Goal: Subscribe to service/newsletter

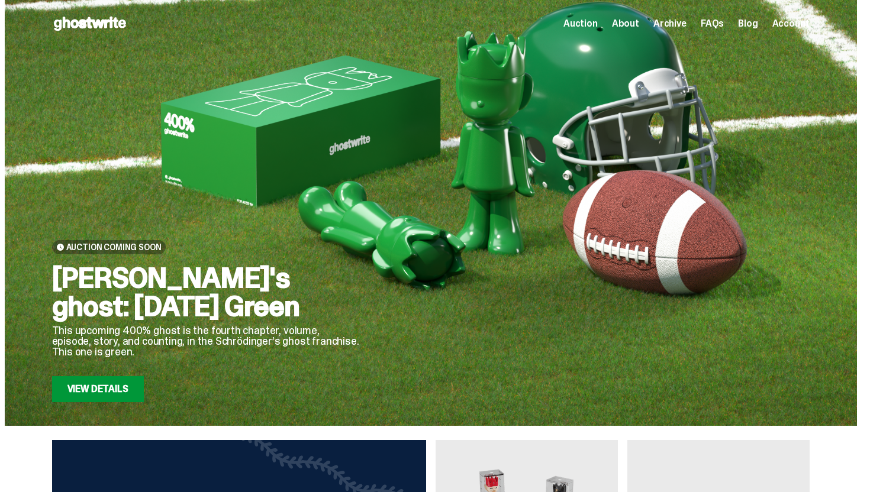
click at [99, 377] on link "View Details" at bounding box center [98, 389] width 92 height 26
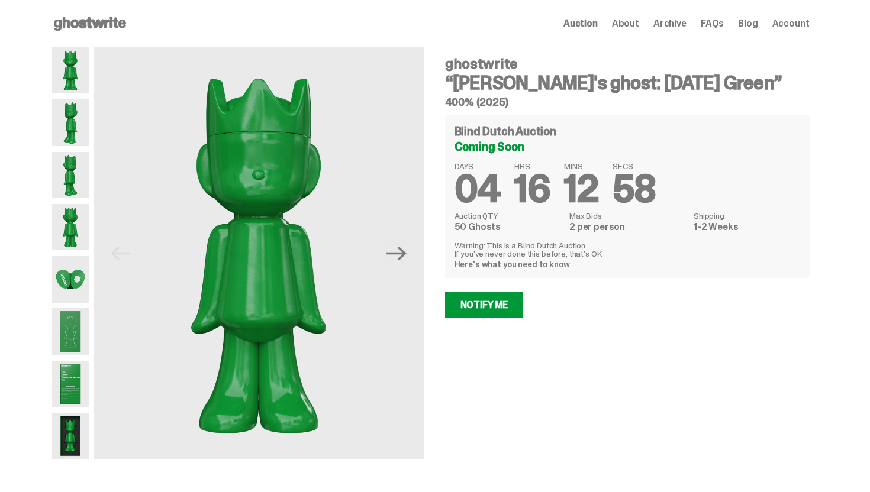
click at [77, 82] on img at bounding box center [70, 70] width 37 height 46
click at [83, 162] on img at bounding box center [70, 175] width 37 height 46
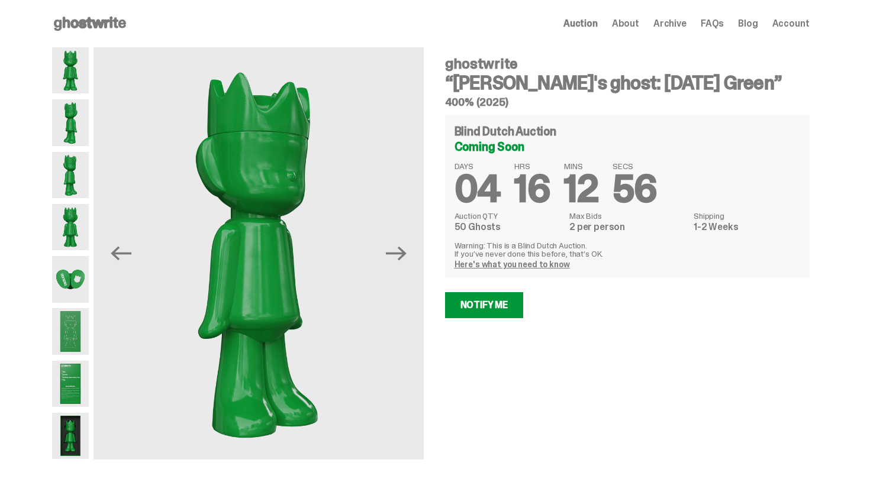
click at [77, 286] on img at bounding box center [70, 279] width 37 height 46
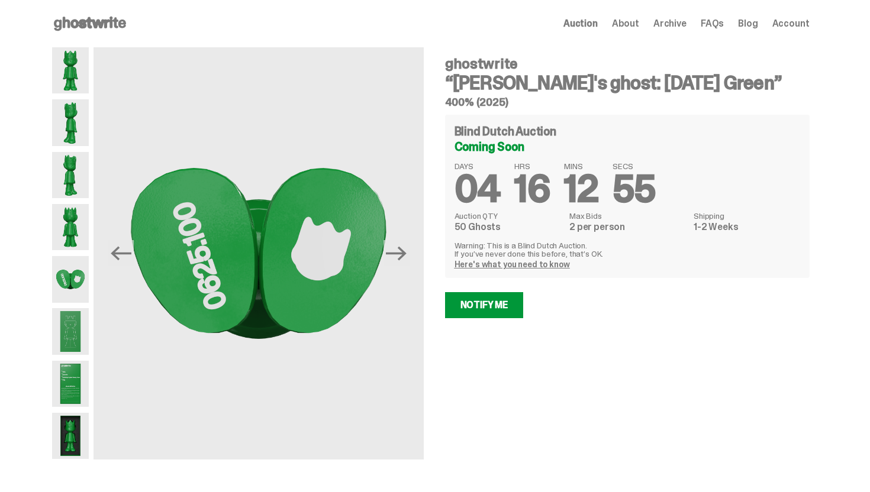
click at [79, 335] on img at bounding box center [70, 331] width 37 height 46
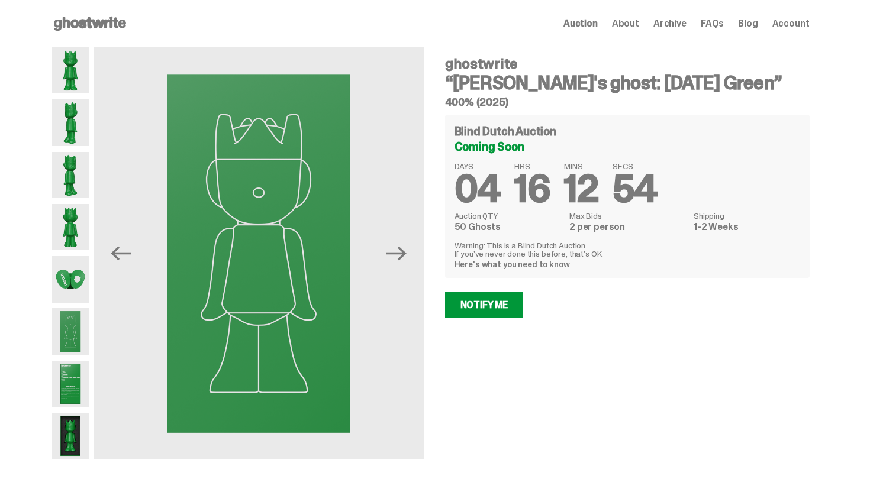
click at [79, 380] on img at bounding box center [70, 384] width 37 height 46
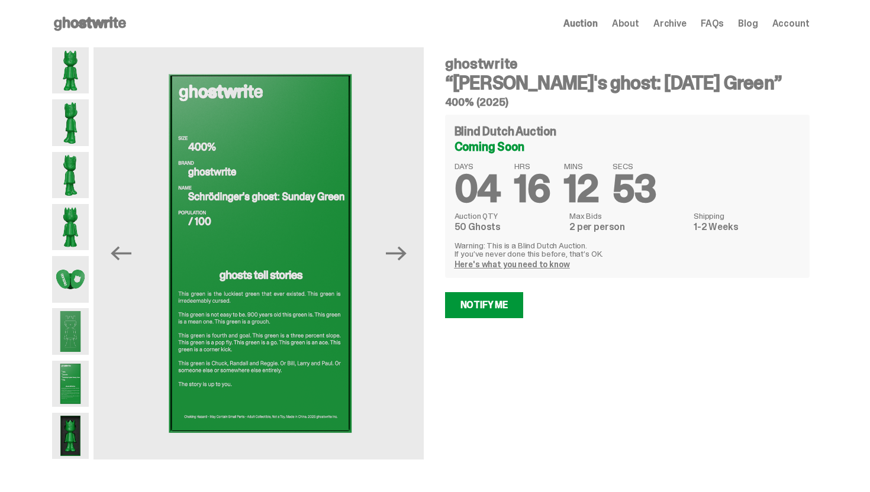
click at [72, 434] on img at bounding box center [70, 436] width 37 height 46
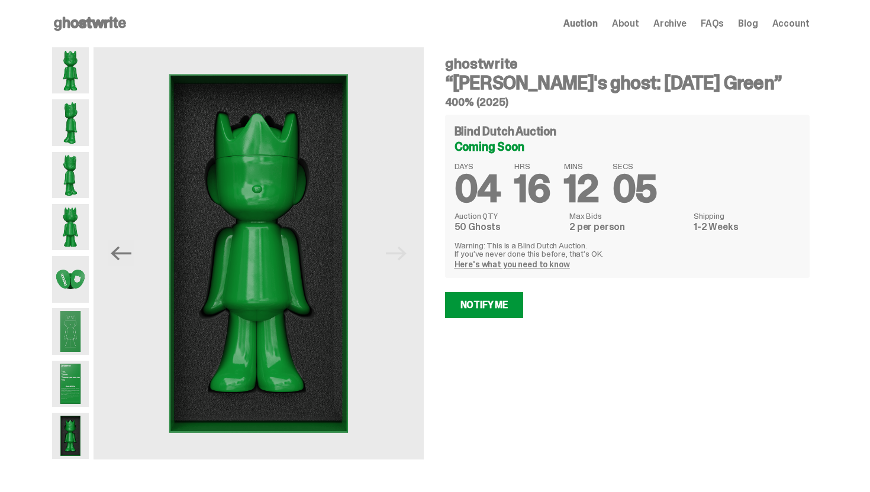
click at [456, 320] on div "ghostwrite “[PERSON_NAME]'s ghost: [DATE] Green” 400% (2025) Blind Dutch Auctio…" at bounding box center [620, 253] width 379 height 412
click at [469, 304] on link "Notify Me" at bounding box center [484, 305] width 79 height 26
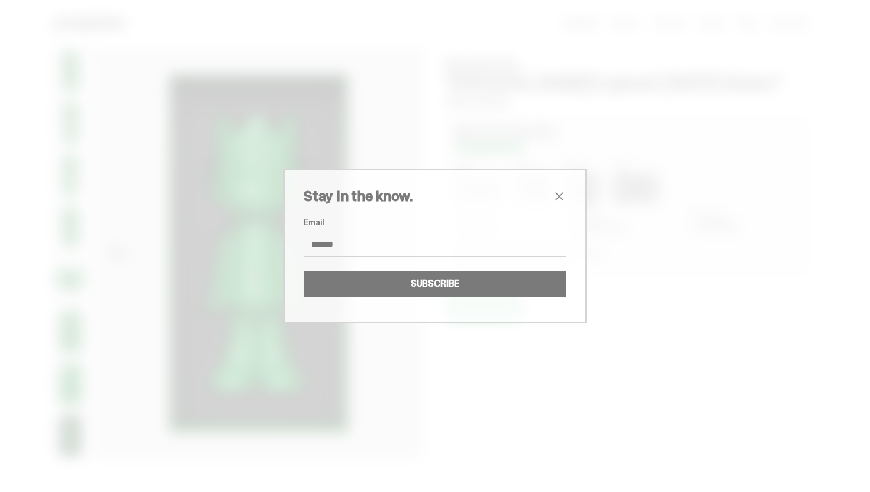
type input "**********"
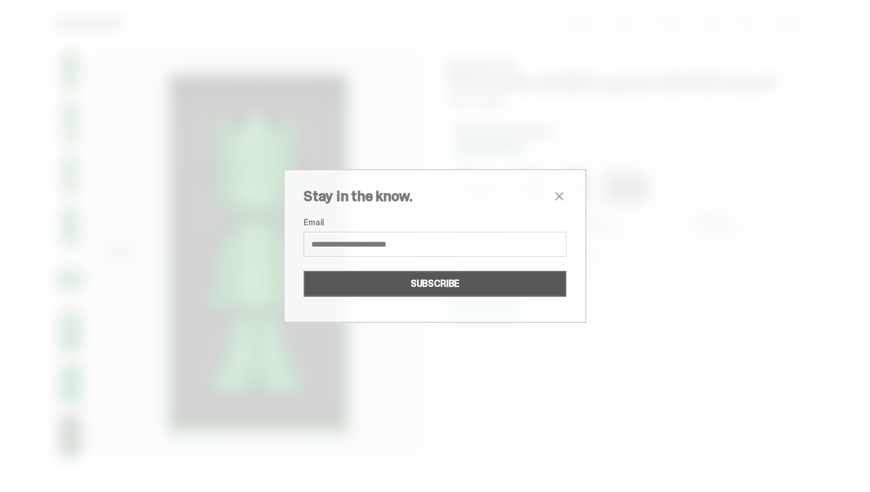
click at [409, 295] on button "SUBSCRIBE" at bounding box center [434, 284] width 263 height 26
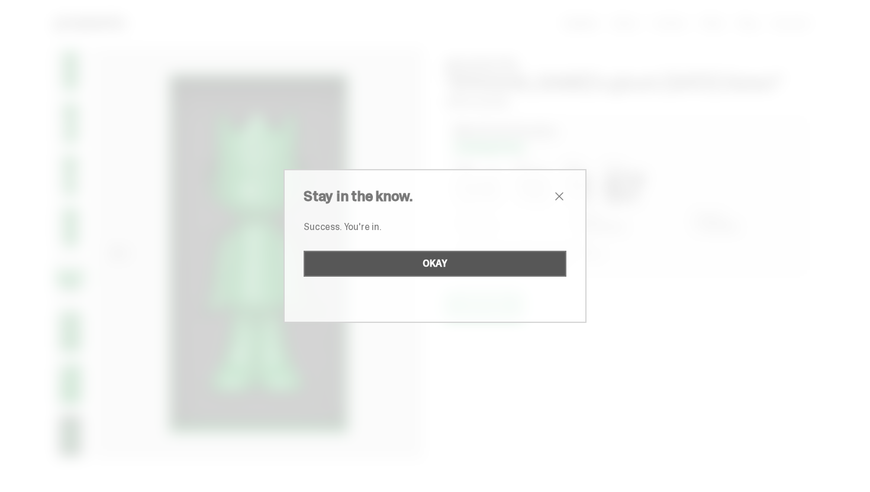
click at [445, 271] on button "OKAY" at bounding box center [434, 264] width 263 height 26
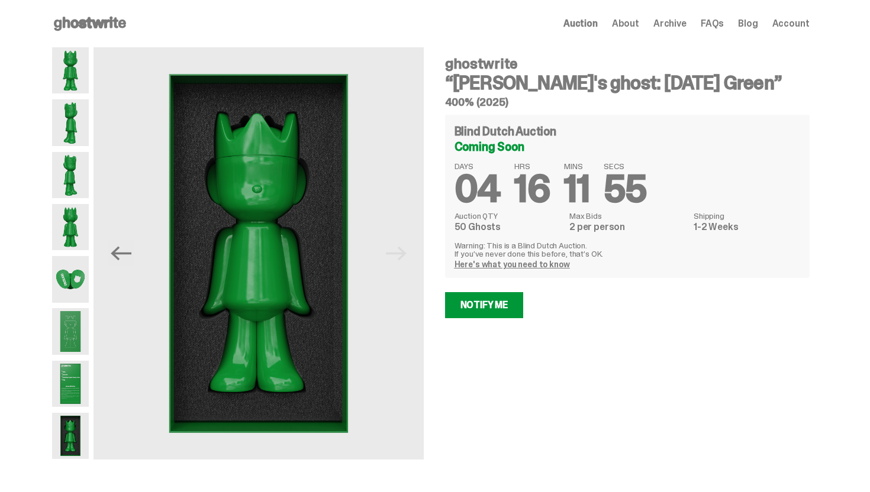
click at [90, 28] on icon at bounding box center [90, 23] width 76 height 19
click at [91, 20] on use at bounding box center [90, 24] width 72 height 14
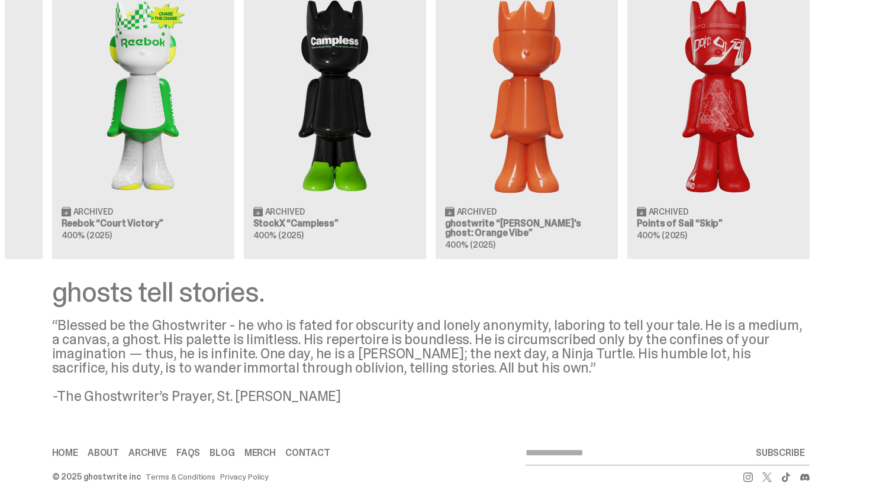
scroll to position [1122, 0]
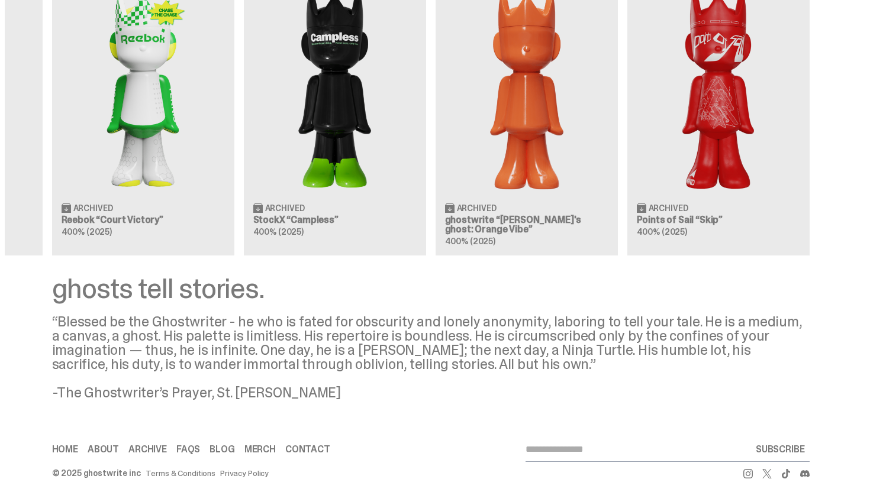
click at [532, 138] on div "Clearing Price: $425 Archived MLB “Game Face (2025)” Blind Box, 100% ghosts Cle…" at bounding box center [431, 108] width 852 height 293
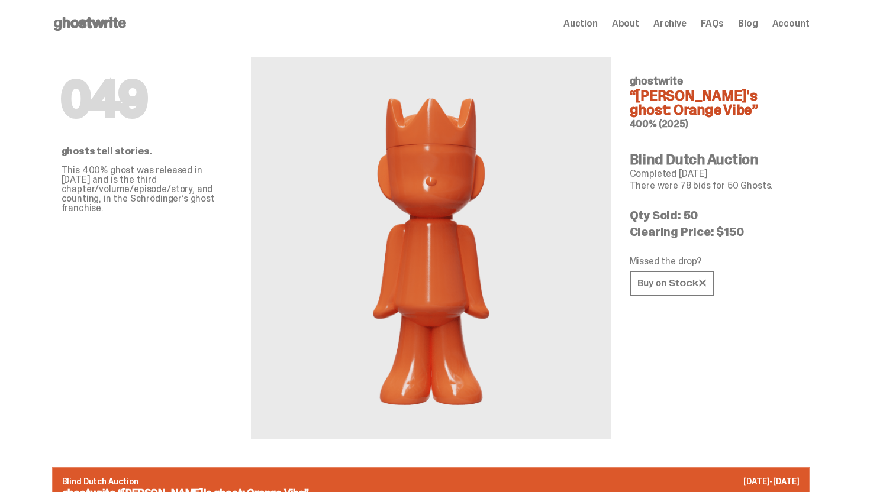
click at [86, 19] on use at bounding box center [90, 24] width 72 height 14
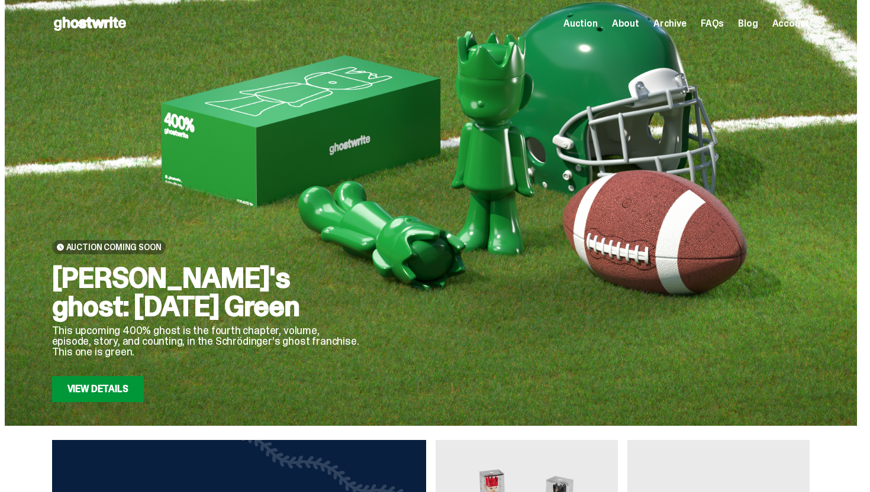
click at [79, 20] on use at bounding box center [90, 24] width 72 height 14
